Goal: Find specific page/section: Find specific page/section

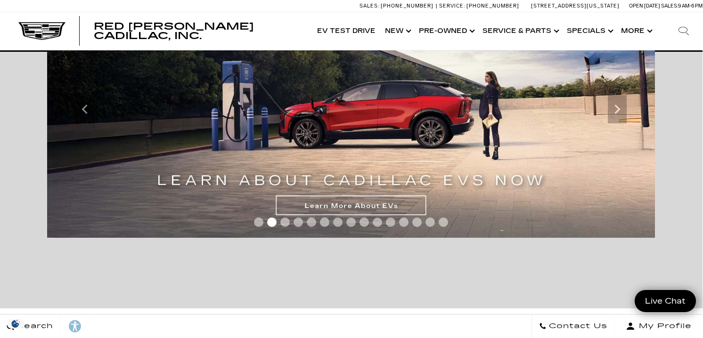
scroll to position [177, 0]
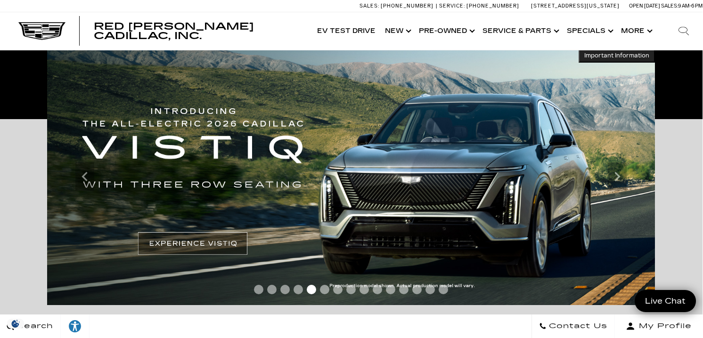
click at [684, 32] on icon "Search" at bounding box center [682, 30] width 9 height 6
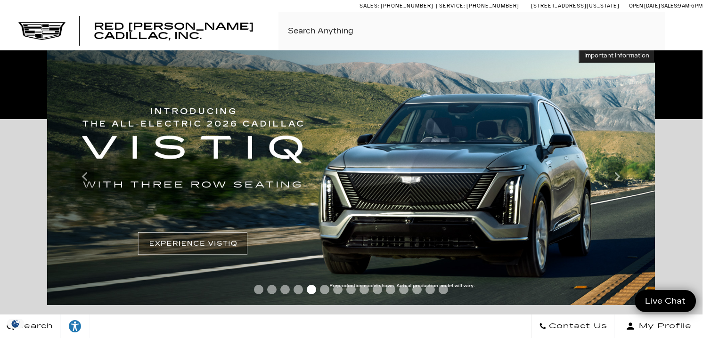
click at [304, 34] on input "Search Click enter to submit" at bounding box center [490, 31] width 424 height 38
paste input "[US_VEHICLE_IDENTIFICATION_NUMBER]"
type input "[US_VEHICLE_IDENTIFICATION_NUMBER]"
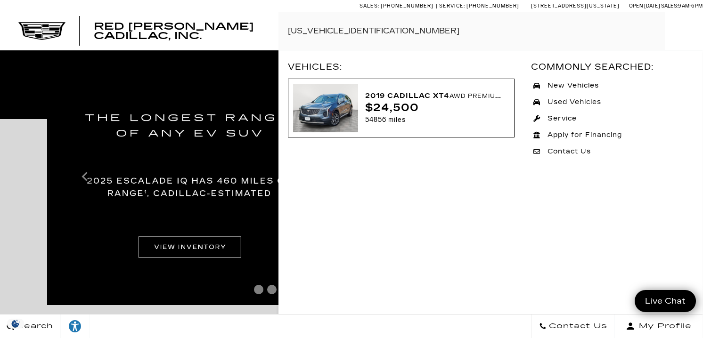
click at [332, 100] on img at bounding box center [325, 108] width 65 height 49
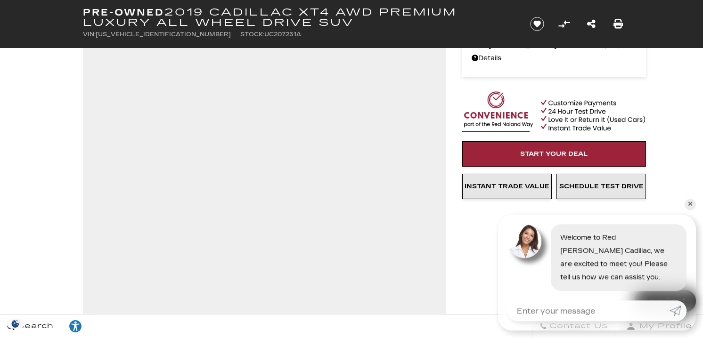
scroll to position [74, 0]
